Goal: Navigation & Orientation: Find specific page/section

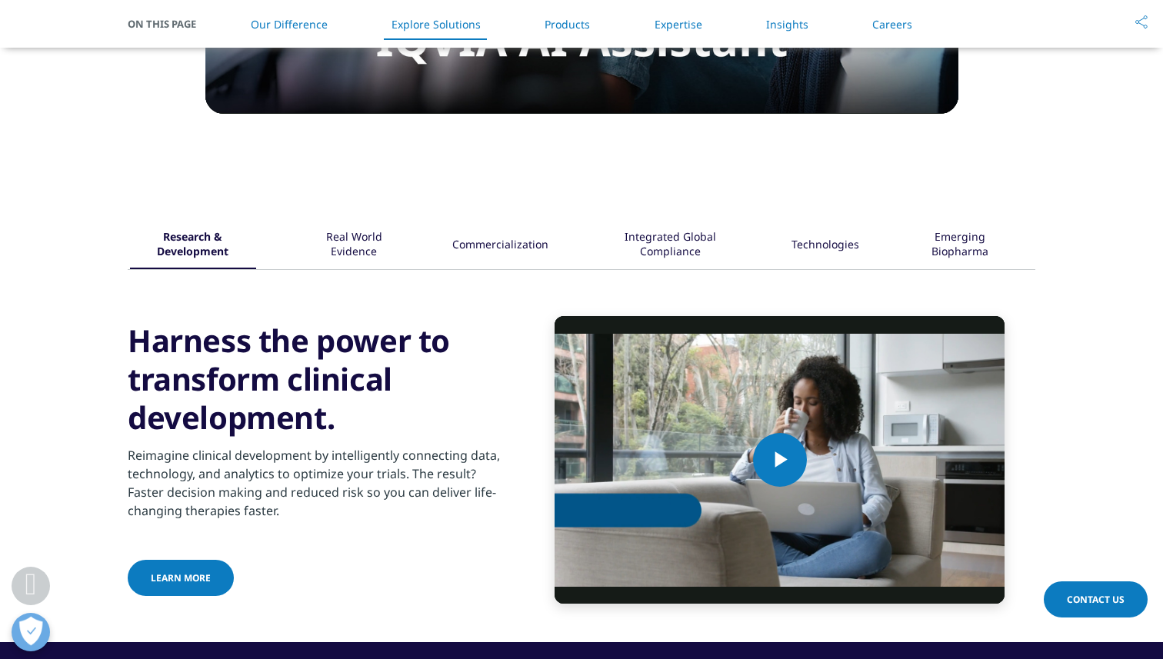
scroll to position [1715, 0]
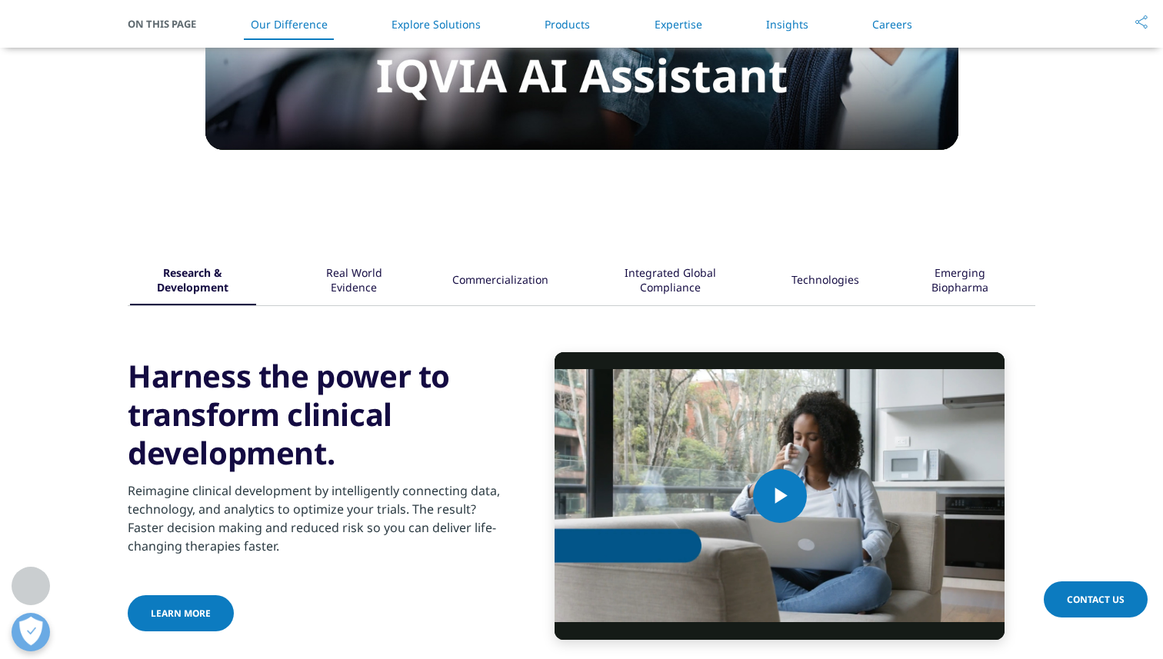
click at [311, 21] on link "Our Difference" at bounding box center [289, 24] width 77 height 15
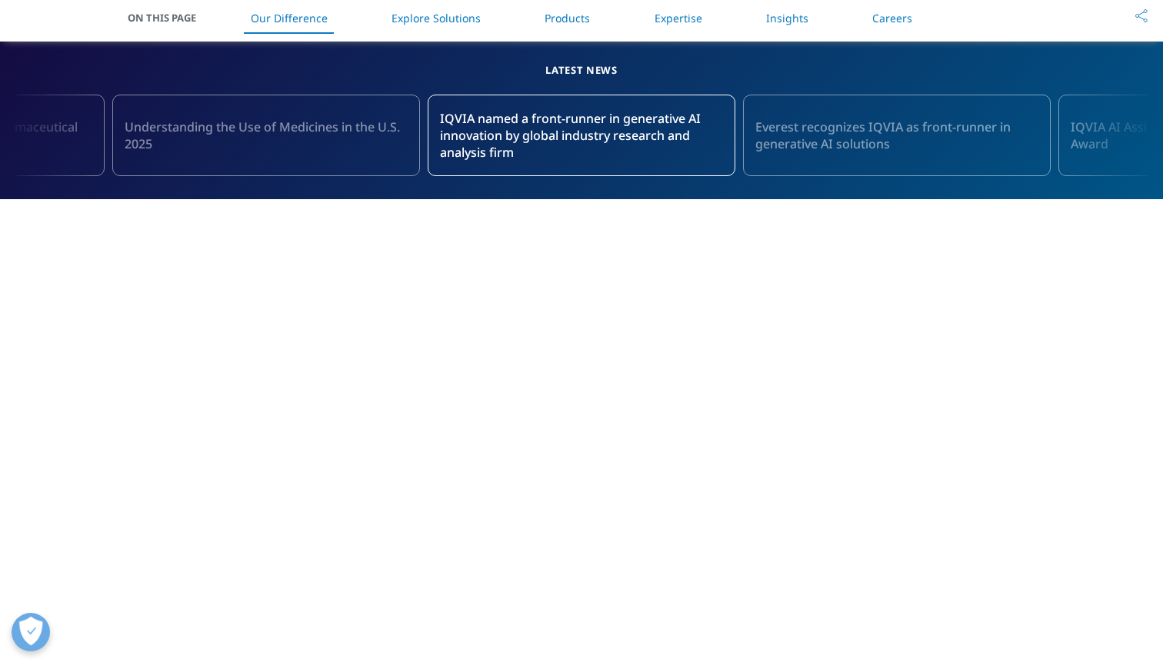
scroll to position [58, 0]
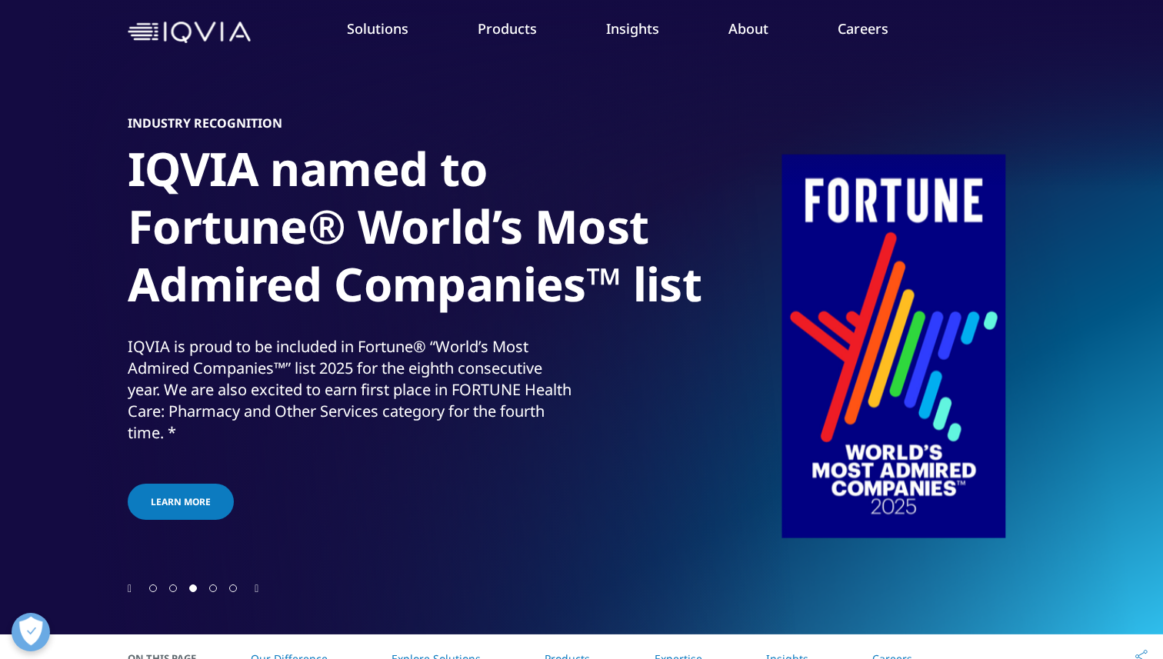
click at [256, 590] on icon "Next slide" at bounding box center [257, 589] width 4 height 11
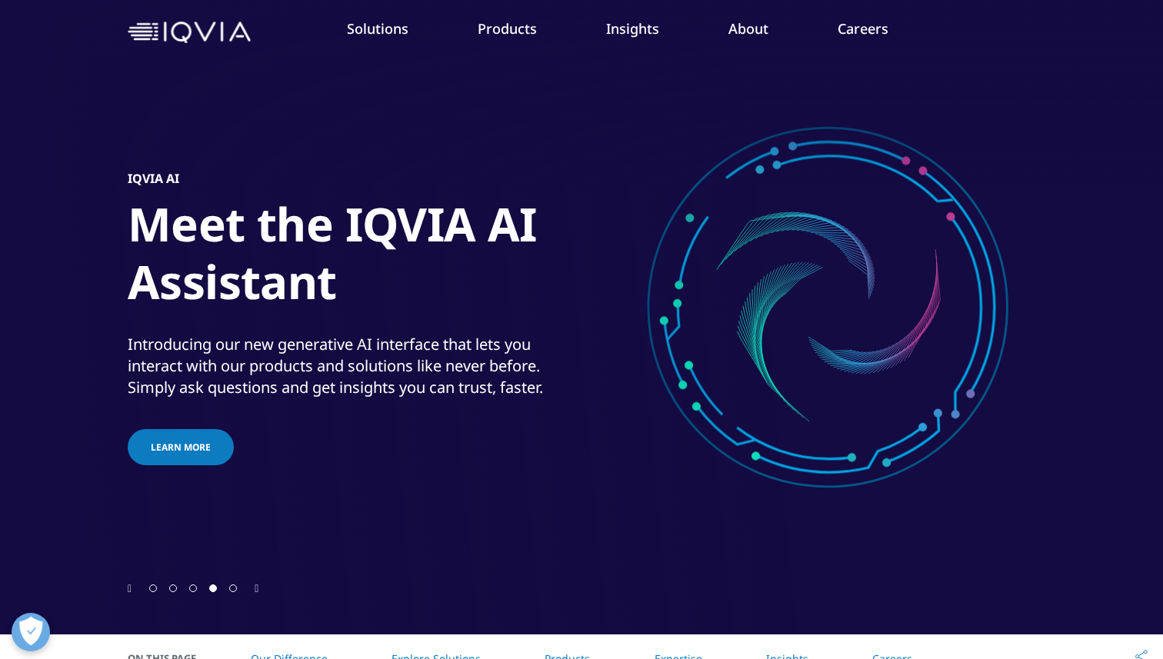
click at [256, 590] on icon "Next slide" at bounding box center [257, 589] width 4 height 11
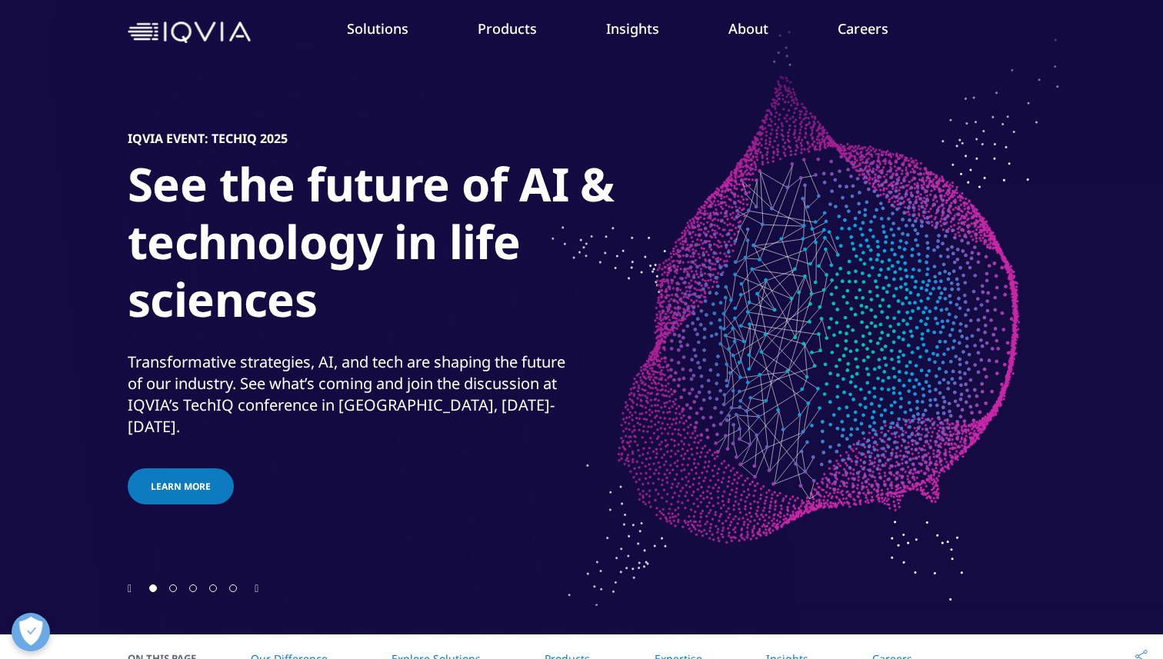
click at [256, 590] on icon "Next slide" at bounding box center [257, 589] width 4 height 11
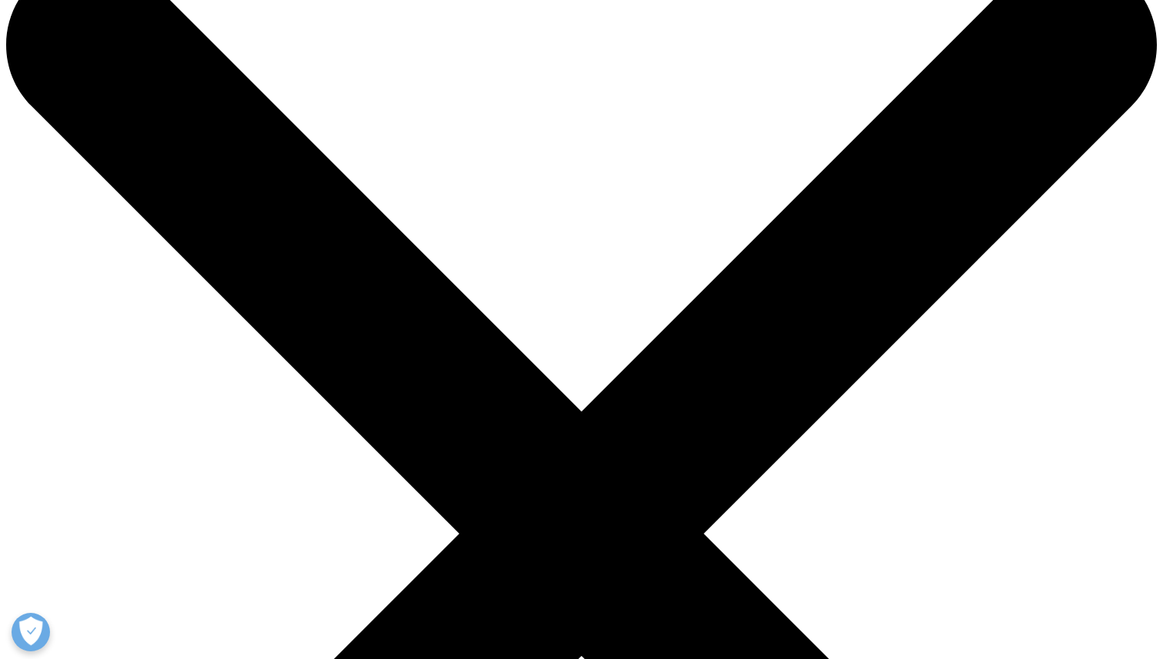
scroll to position [68, 0]
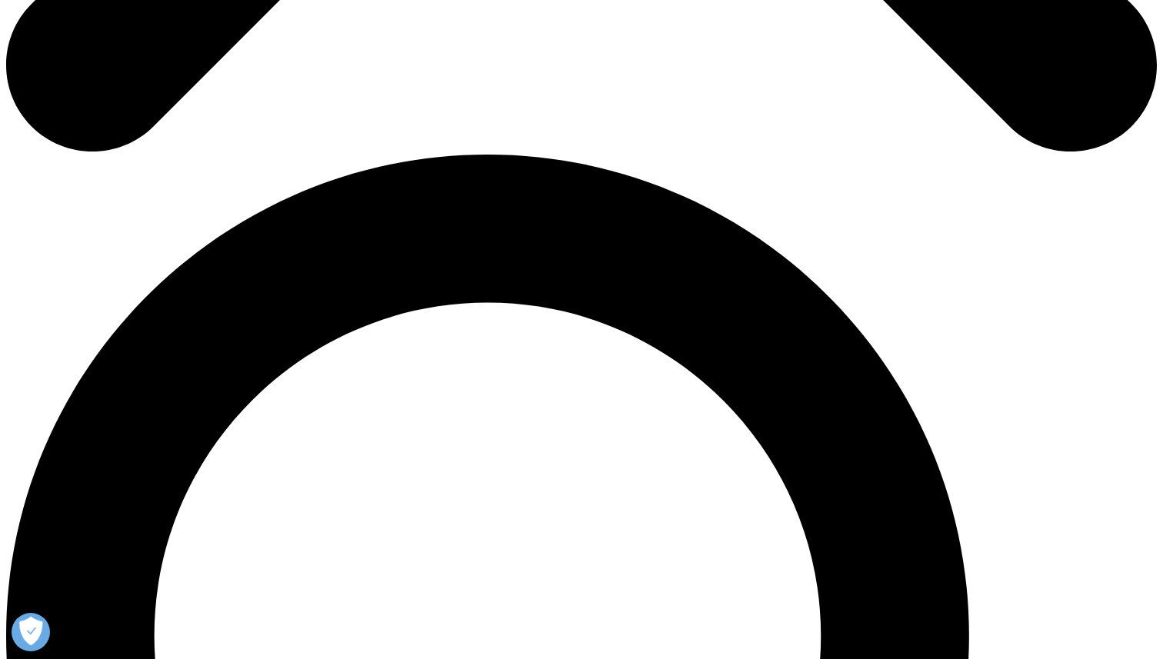
scroll to position [1025, 0]
